Goal: Use online tool/utility: Use online tool/utility

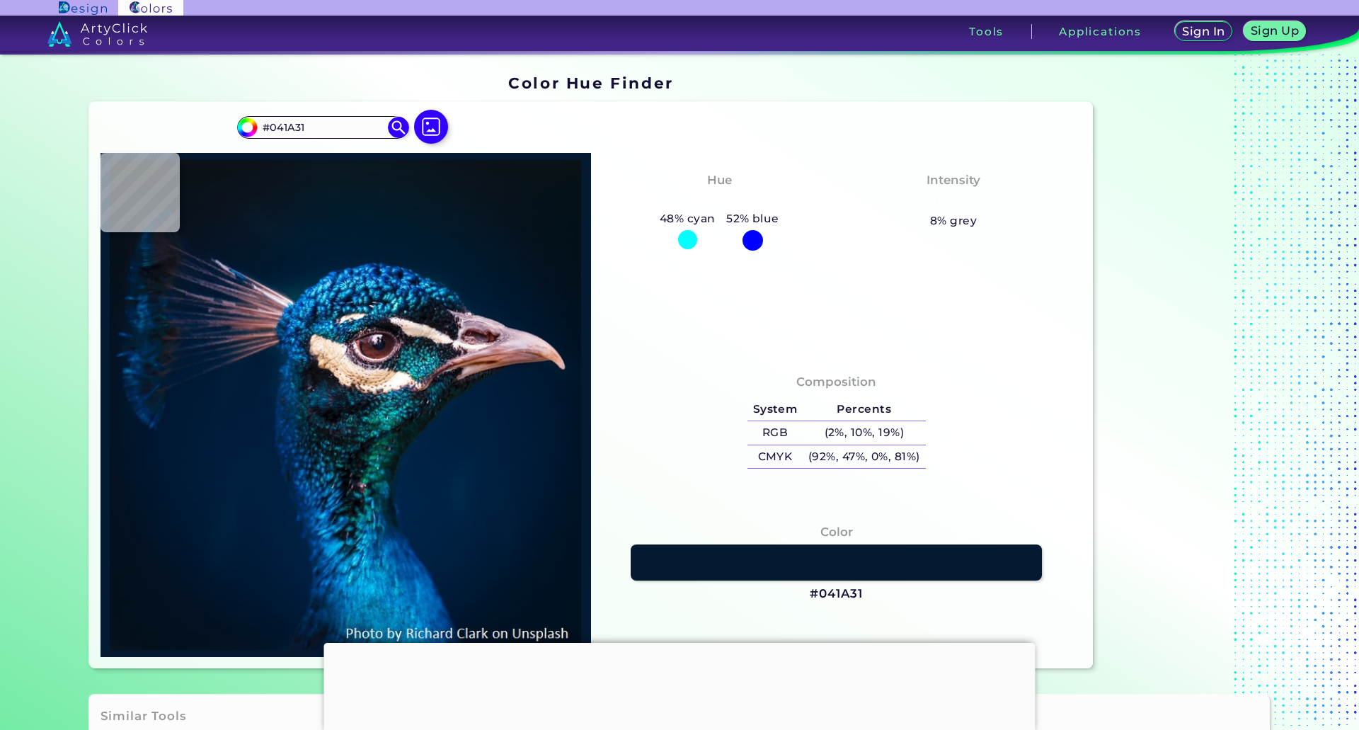
type input "#001c32"
type input "#001C32"
type input "#001c31"
type input "#001C31"
type input "#011c2f"
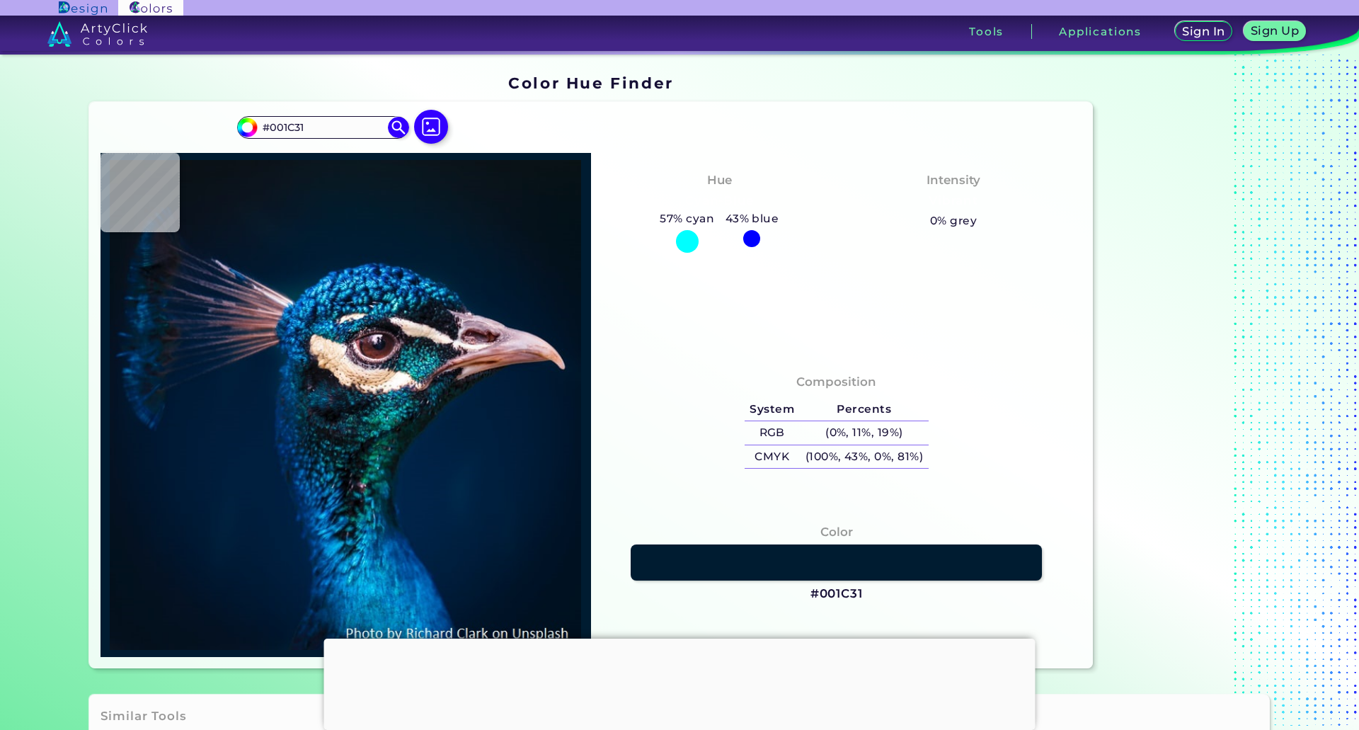
type input "#011C2F"
type input "#011a2a"
type input "#011A2A"
type input "#061927"
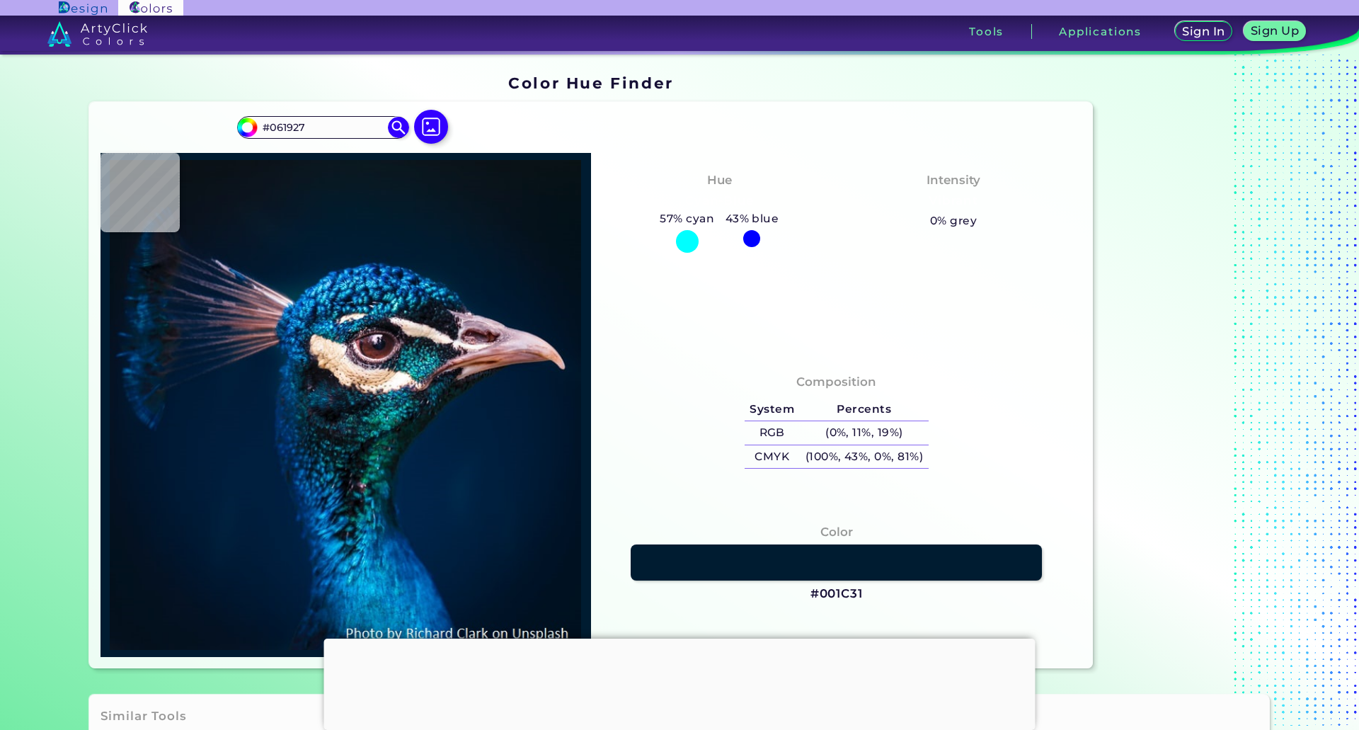
type input "#0b151f"
type input "#0B151F"
type input "#0a131a"
type input "#0A131A"
